Goal: Information Seeking & Learning: Learn about a topic

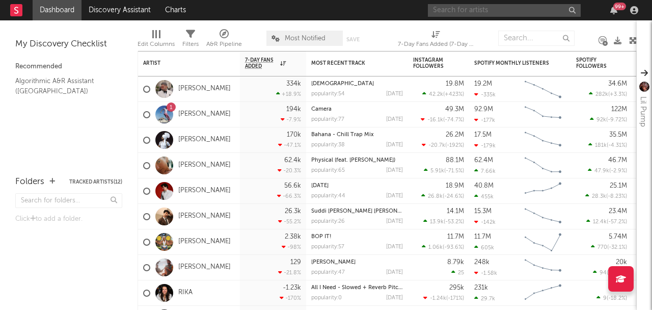
click at [518, 12] on input "text" at bounding box center [504, 10] width 153 height 13
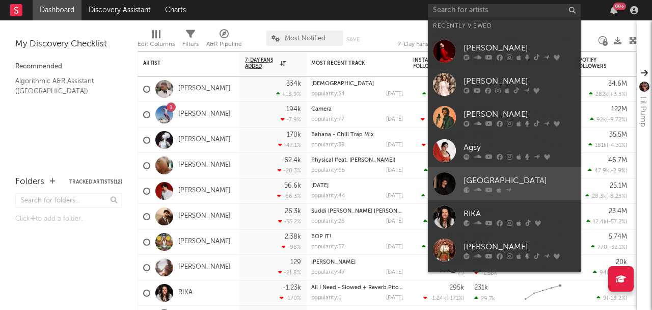
click at [516, 194] on link "[GEOGRAPHIC_DATA]" at bounding box center [504, 183] width 153 height 33
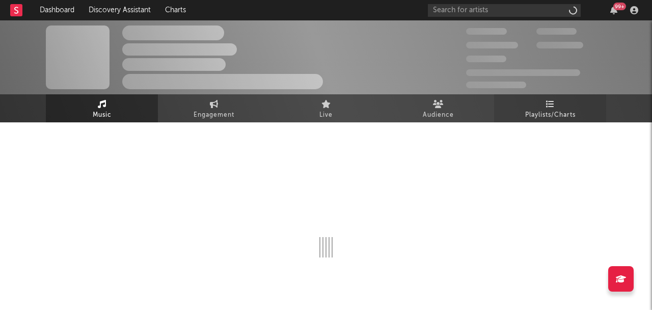
click at [569, 104] on link "Playlists/Charts" at bounding box center [550, 108] width 112 height 28
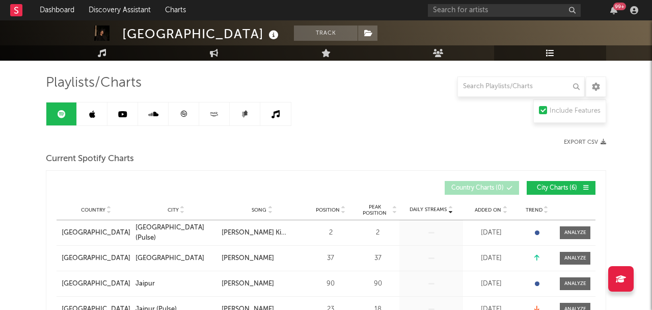
scroll to position [9, 0]
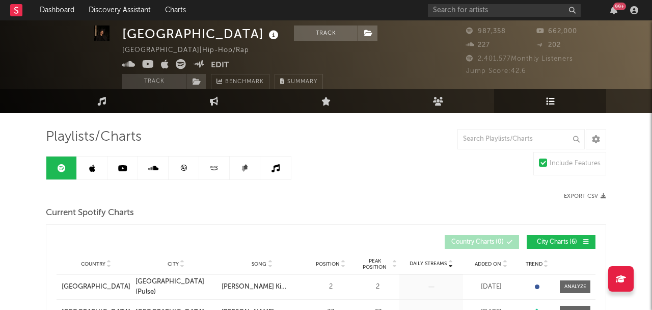
click at [182, 168] on icon at bounding box center [184, 168] width 8 height 8
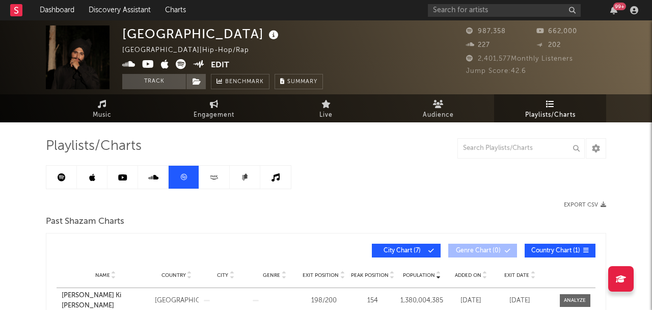
click at [50, 180] on link at bounding box center [61, 177] width 31 height 23
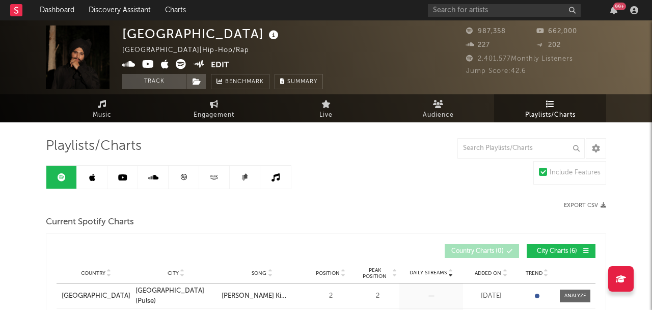
click at [185, 175] on icon at bounding box center [184, 177] width 8 height 8
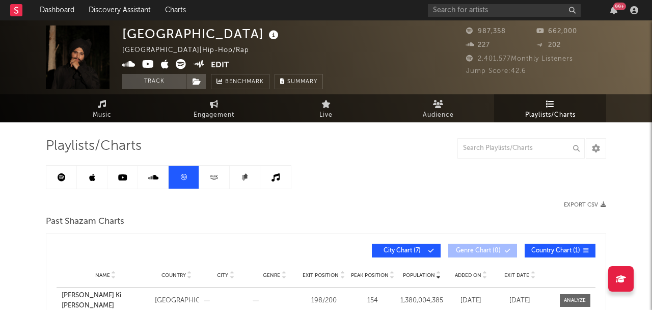
click at [150, 180] on icon at bounding box center [153, 177] width 10 height 8
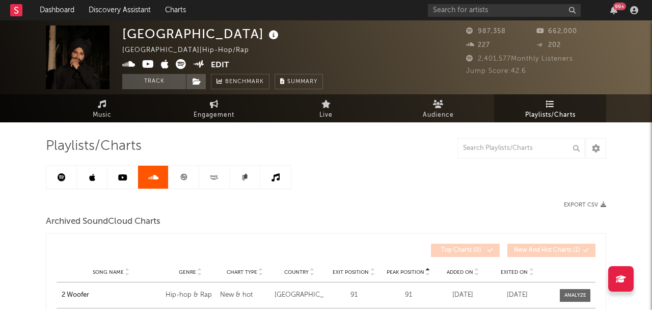
click at [118, 182] on link at bounding box center [123, 177] width 31 height 23
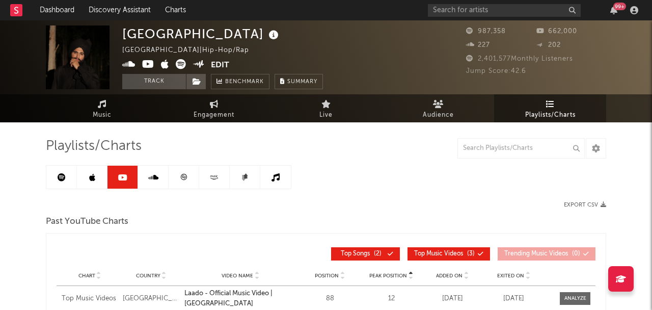
click at [92, 182] on link at bounding box center [92, 177] width 31 height 23
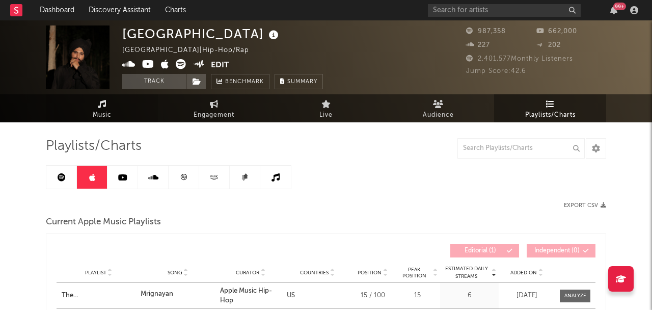
click at [99, 117] on span "Music" at bounding box center [102, 115] width 19 height 12
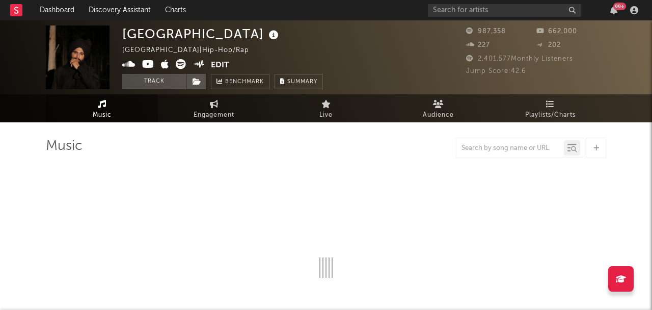
select select "6m"
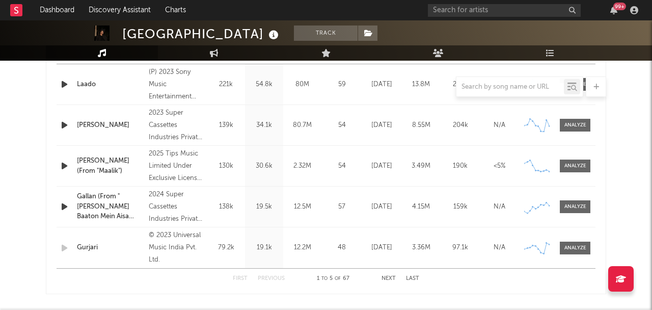
scroll to position [446, 0]
click at [396, 277] on div "First Previous 1 to 5 of 67 Next Last" at bounding box center [326, 277] width 186 height 20
click at [388, 275] on button "Next" at bounding box center [389, 278] width 14 height 6
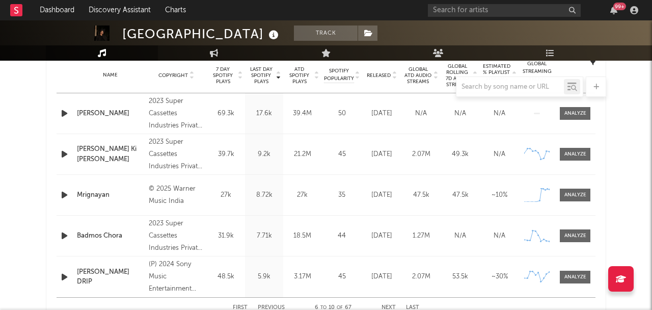
scroll to position [418, 0]
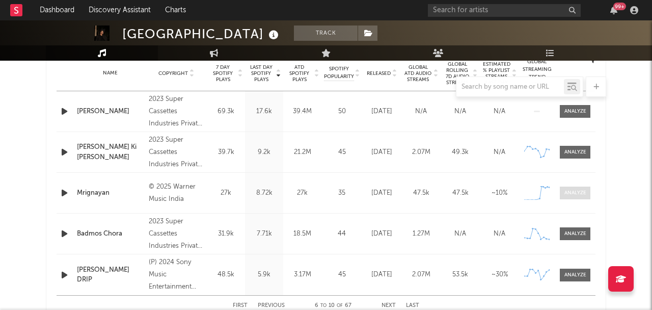
click at [575, 198] on span at bounding box center [575, 192] width 31 height 13
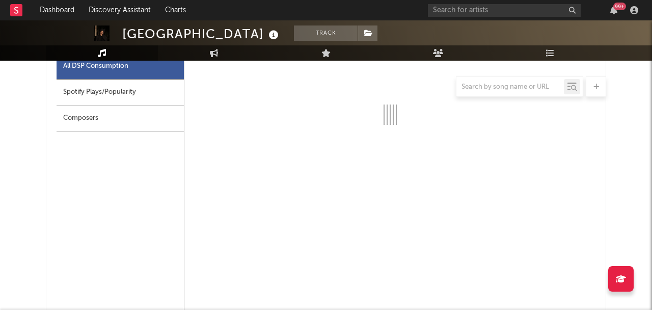
select select "1w"
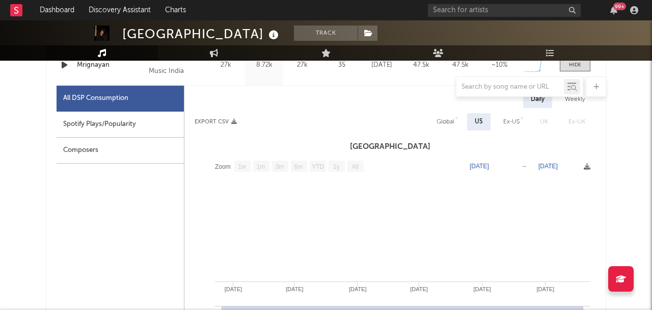
scroll to position [459, 0]
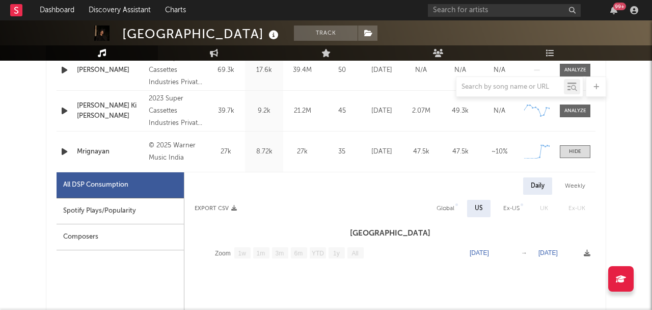
click at [165, 207] on div "Spotify Plays/Popularity" at bounding box center [120, 211] width 127 height 26
select select "1w"
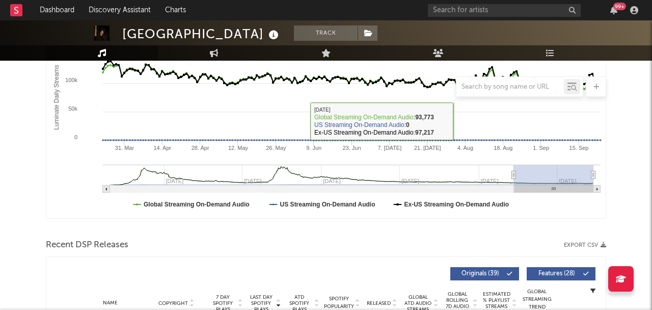
scroll to position [0, 0]
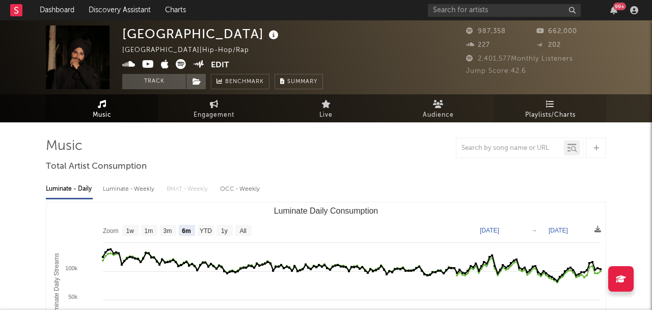
click at [520, 114] on link "Playlists/Charts" at bounding box center [550, 108] width 112 height 28
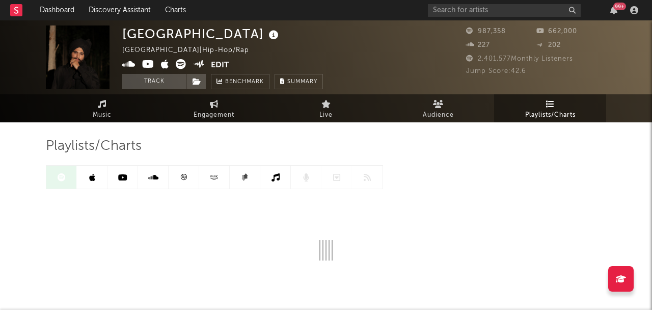
click at [182, 172] on link at bounding box center [184, 177] width 31 height 23
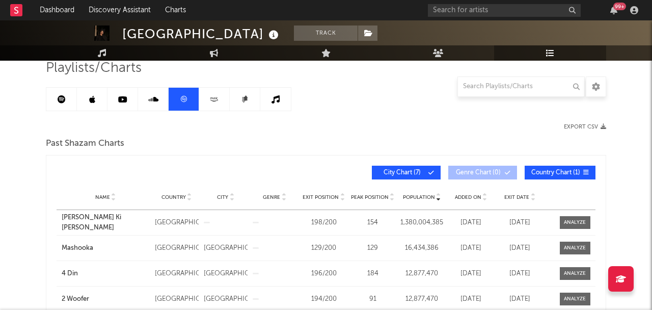
scroll to position [70, 0]
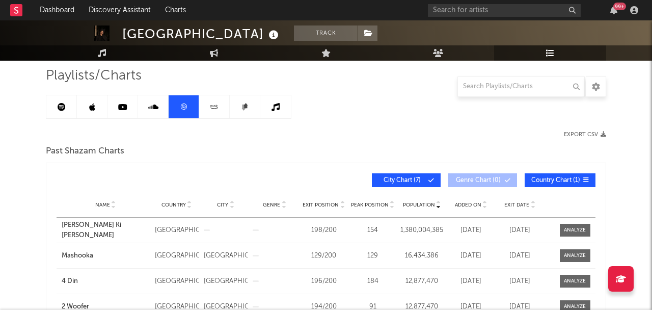
click at [119, 98] on link at bounding box center [123, 106] width 31 height 23
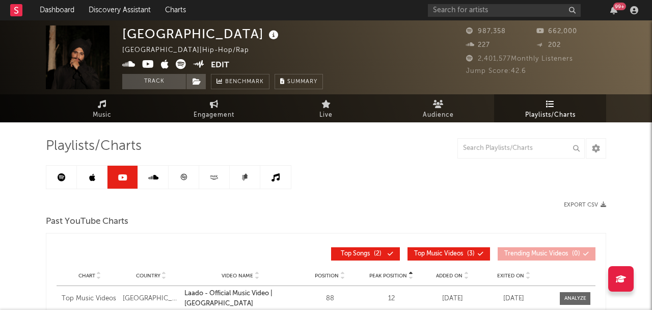
click at [84, 176] on link at bounding box center [92, 177] width 31 height 23
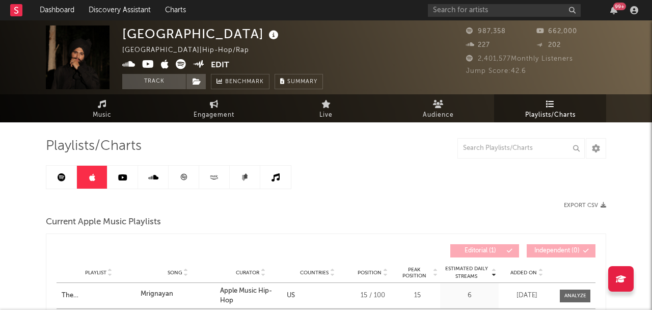
click at [47, 176] on link at bounding box center [61, 177] width 31 height 23
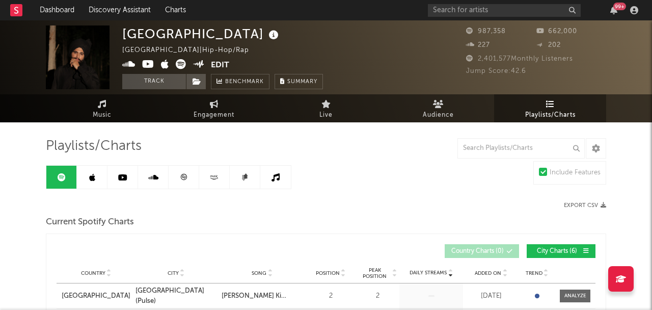
click at [57, 179] on link at bounding box center [61, 177] width 31 height 23
click at [118, 101] on link "Music" at bounding box center [102, 108] width 112 height 28
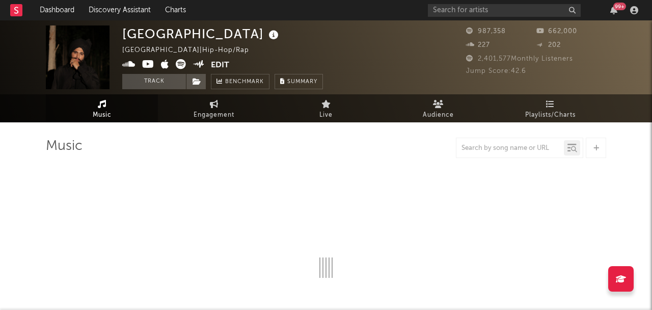
select select "6m"
